Goal: Find contact information

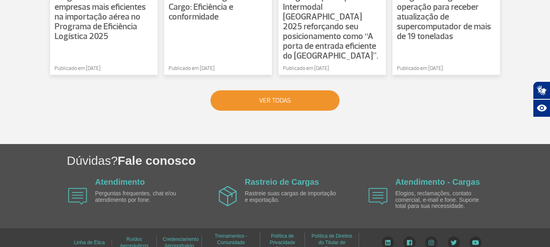
scroll to position [738, 0]
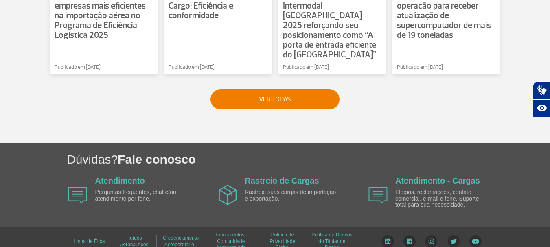
drag, startPoint x: 123, startPoint y: 168, endPoint x: 128, endPoint y: 166, distance: 5.7
click at [124, 176] on link "Atendimento" at bounding box center [120, 180] width 50 height 9
